Goal: Task Accomplishment & Management: Manage account settings

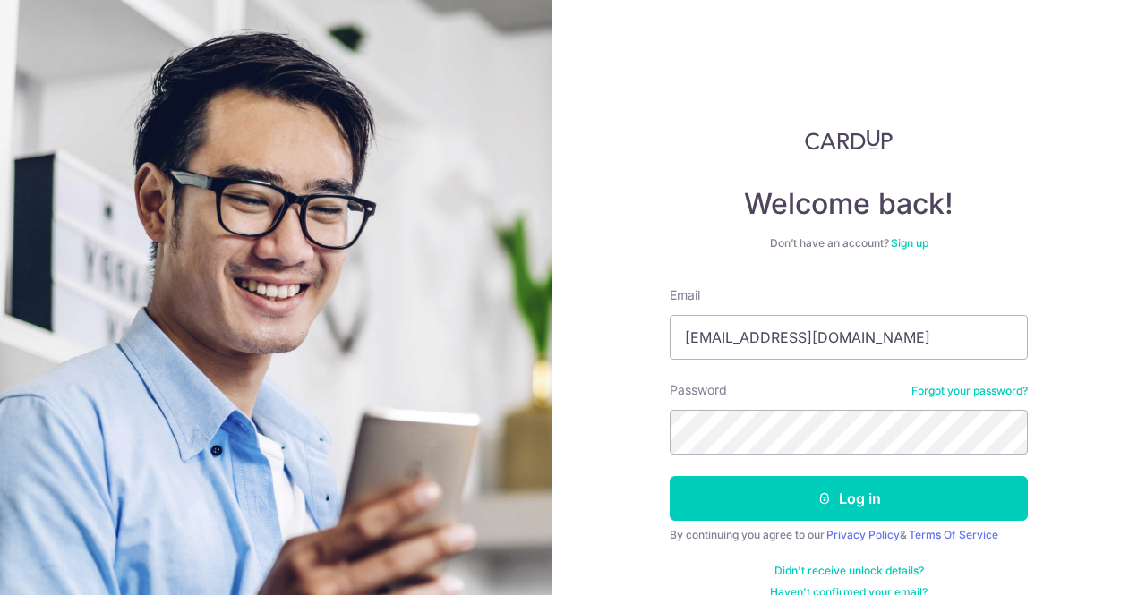
click at [670, 476] on button "Log in" at bounding box center [849, 498] width 358 height 45
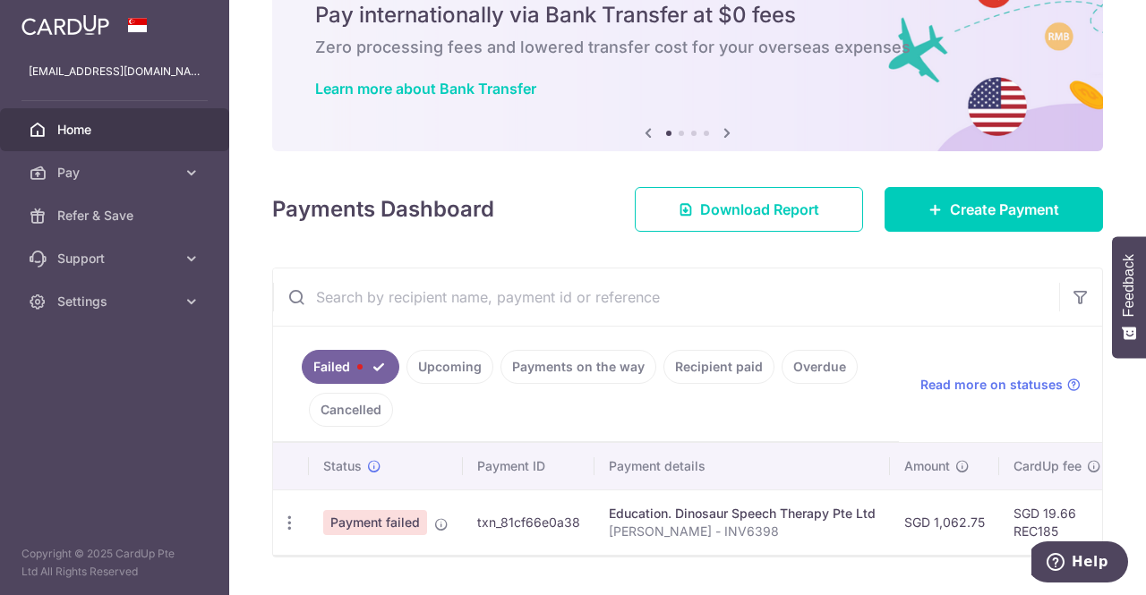
scroll to position [129, 0]
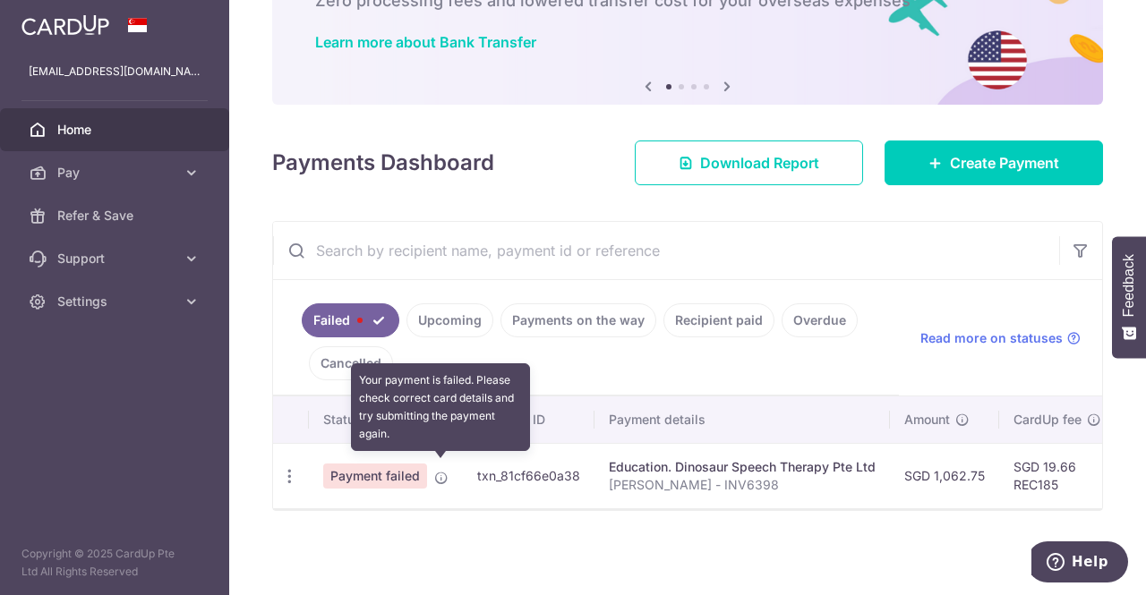
click at [440, 471] on icon at bounding box center [441, 478] width 14 height 14
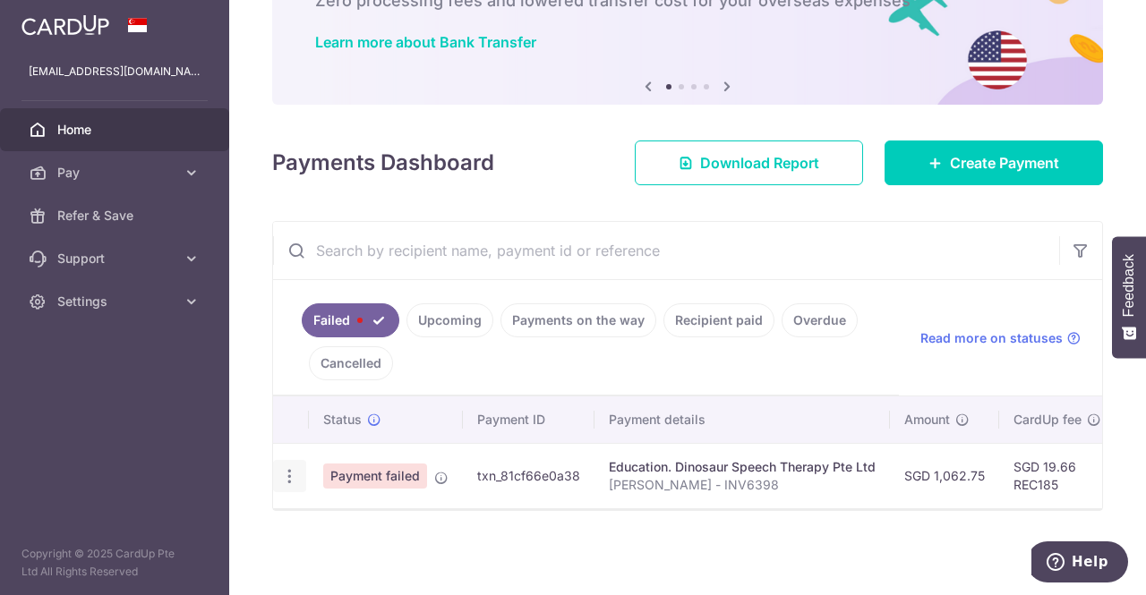
click at [275, 470] on div "Update payment Upload doc" at bounding box center [289, 476] width 33 height 33
click at [286, 469] on icon "button" at bounding box center [289, 476] width 19 height 19
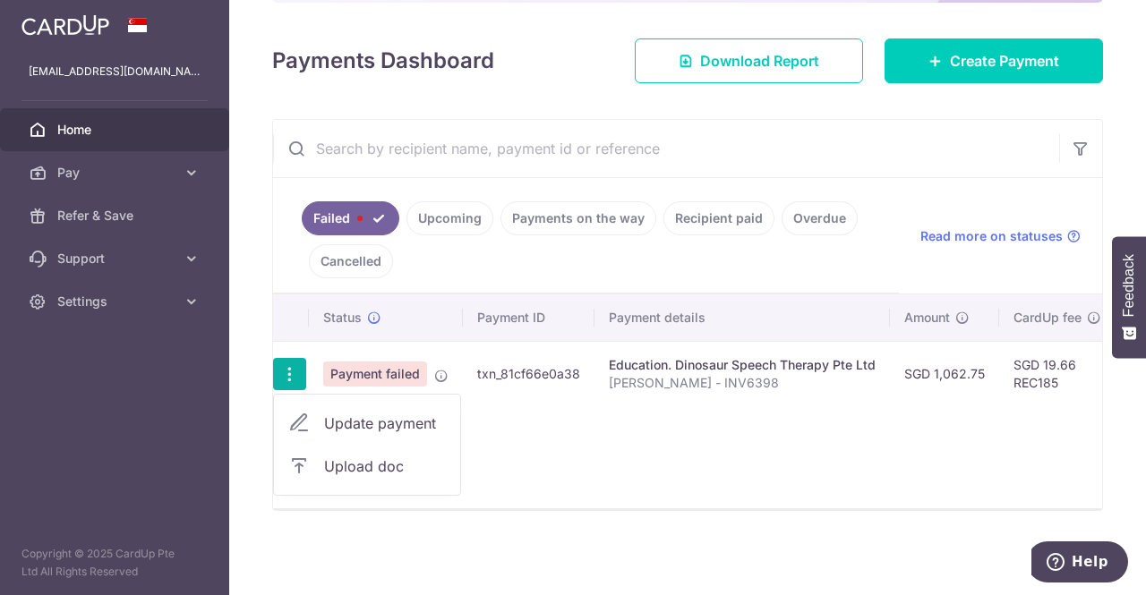
click at [367, 418] on span "Update payment" at bounding box center [385, 423] width 122 height 21
radio input "true"
type input "1,062.75"
type input "[PERSON_NAME] - INV6398"
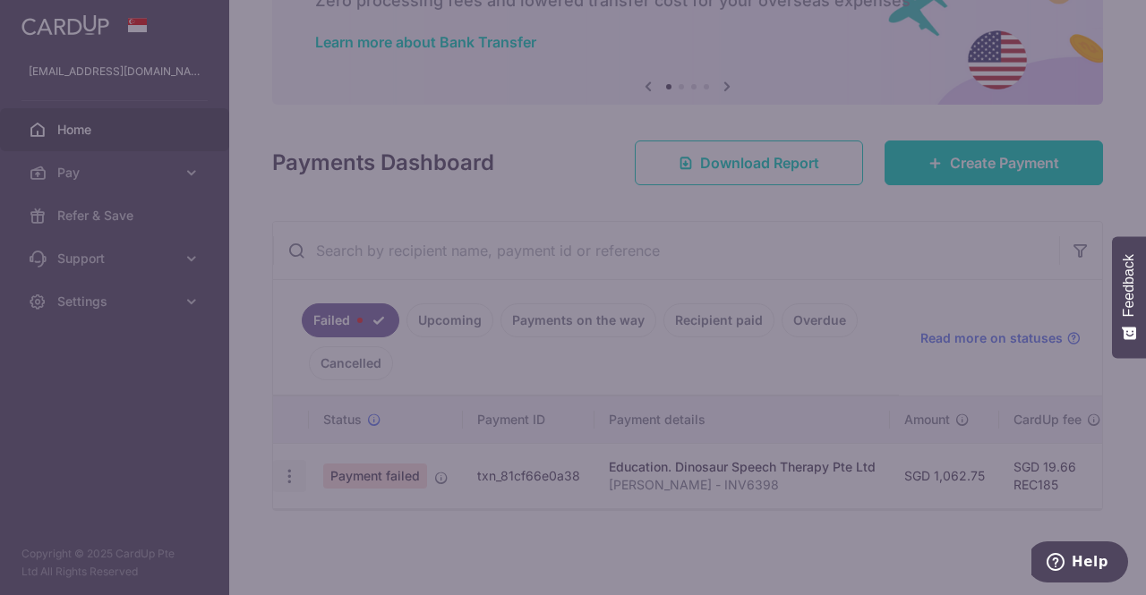
type input "REC185"
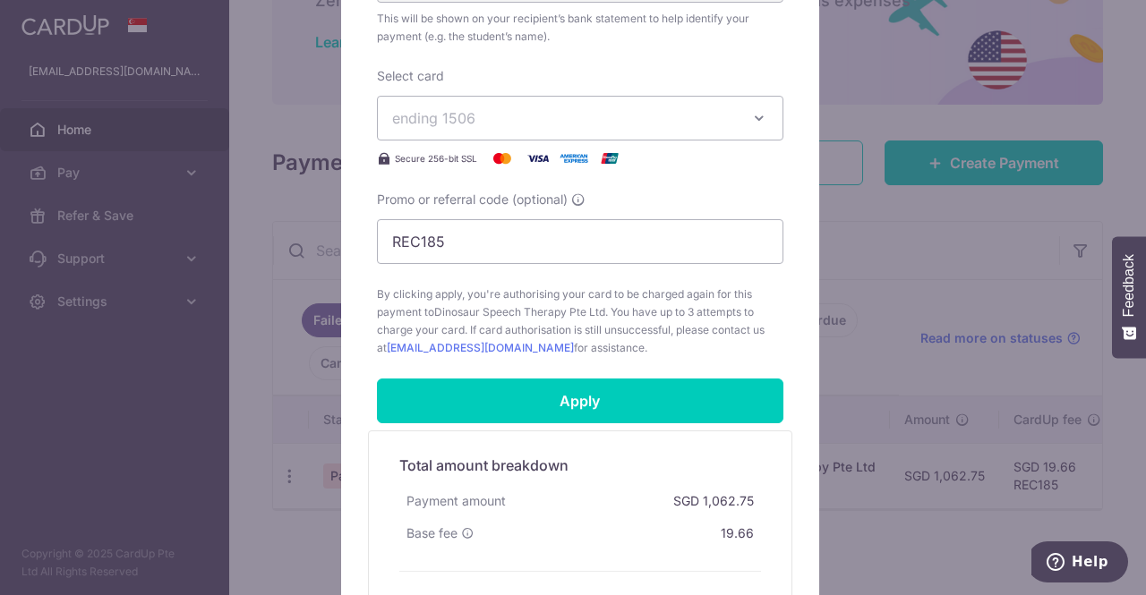
scroll to position [716, 0]
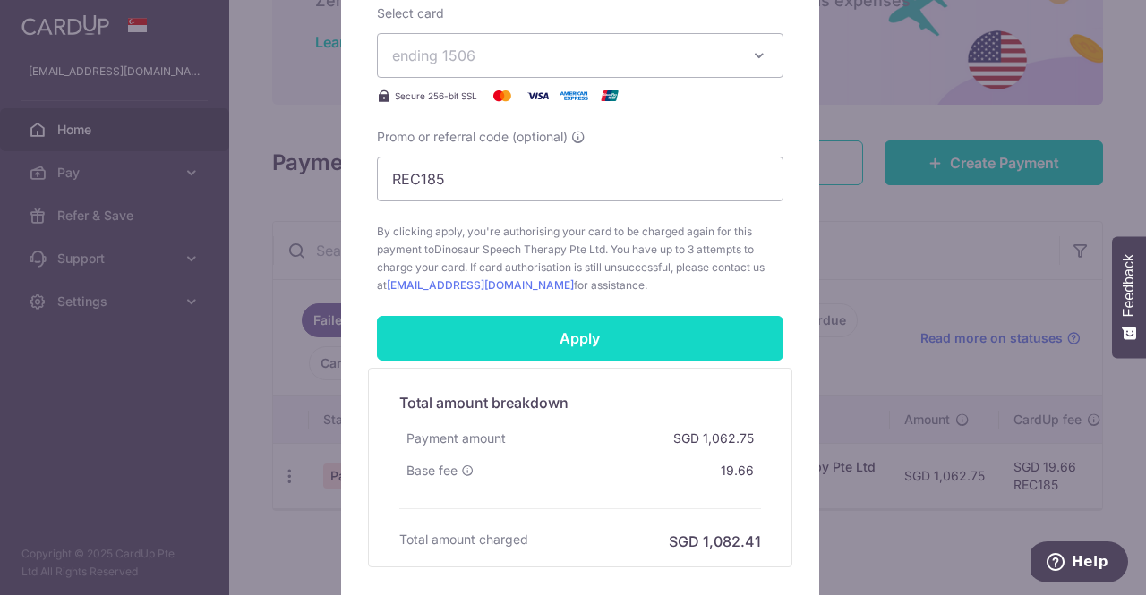
click at [594, 343] on input "Apply" at bounding box center [580, 338] width 406 height 45
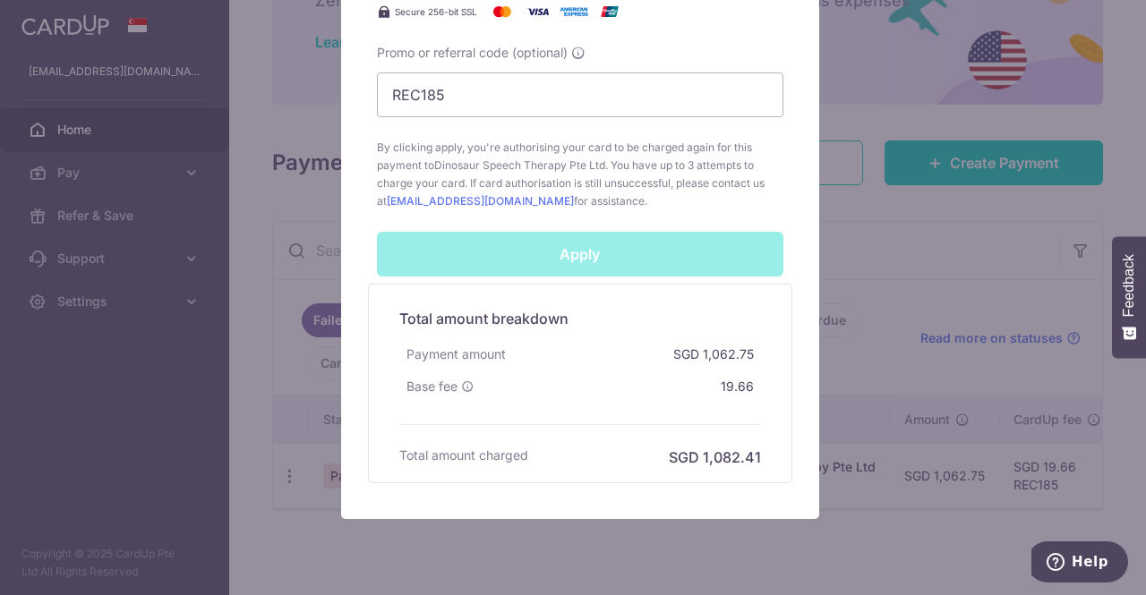
scroll to position [849, 0]
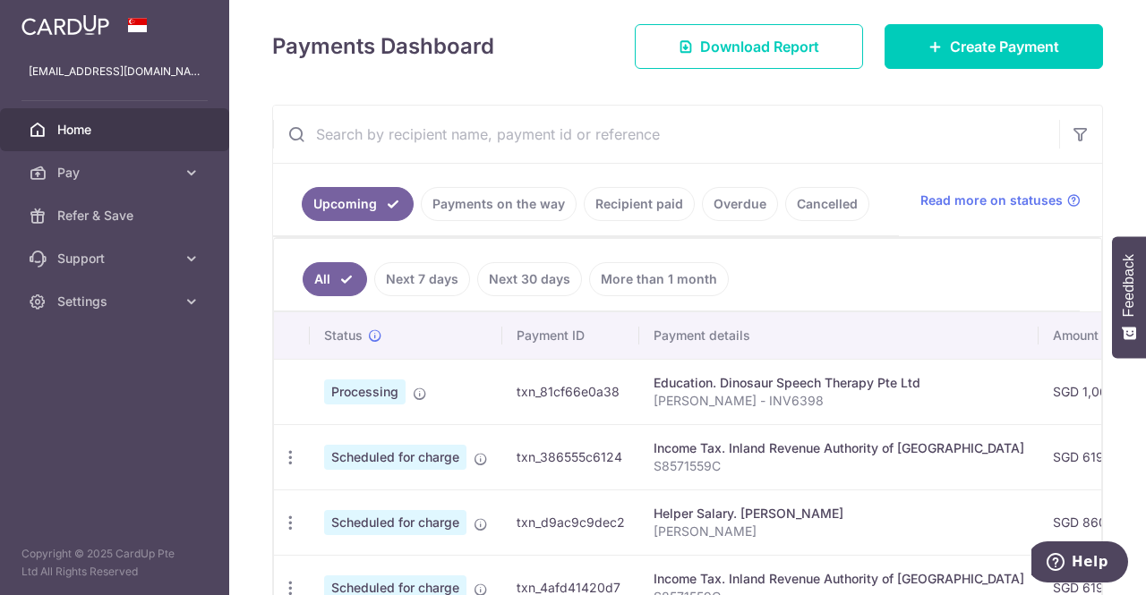
scroll to position [269, 0]
